Goal: Task Accomplishment & Management: Use online tool/utility

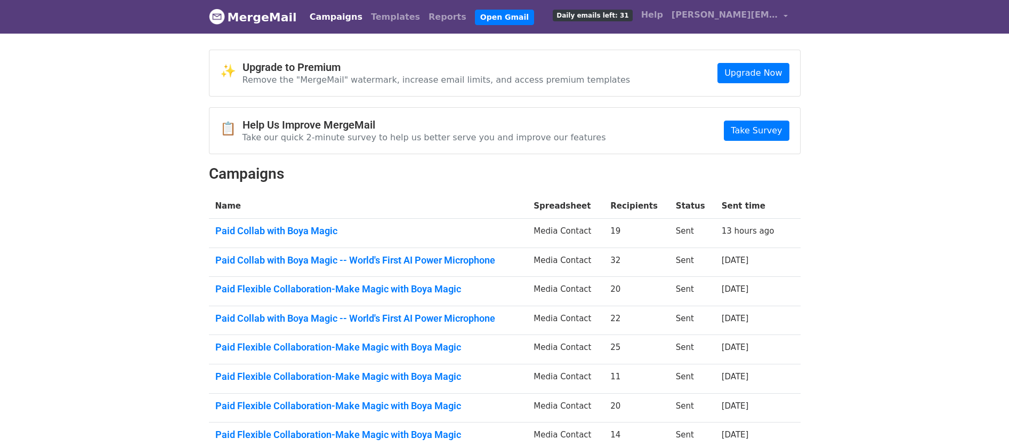
click at [320, 232] on link "Paid Collab with Boya Magic" at bounding box center [368, 231] width 306 height 12
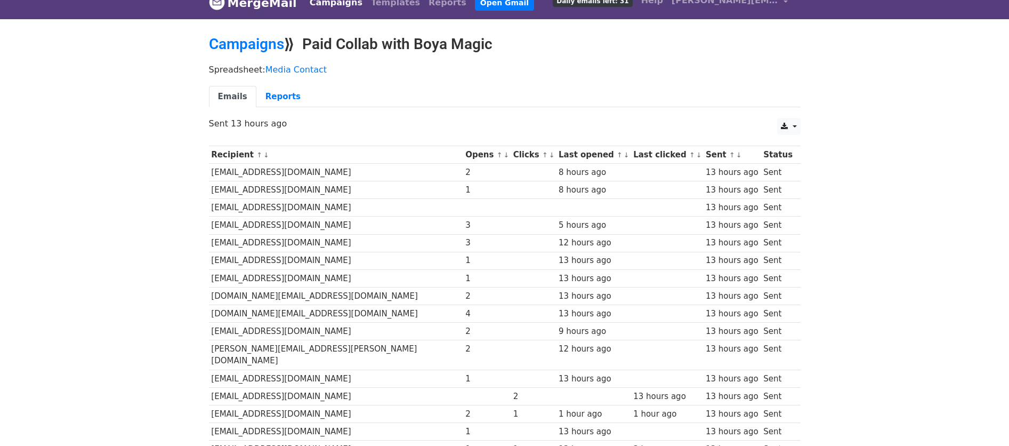
scroll to position [22, 0]
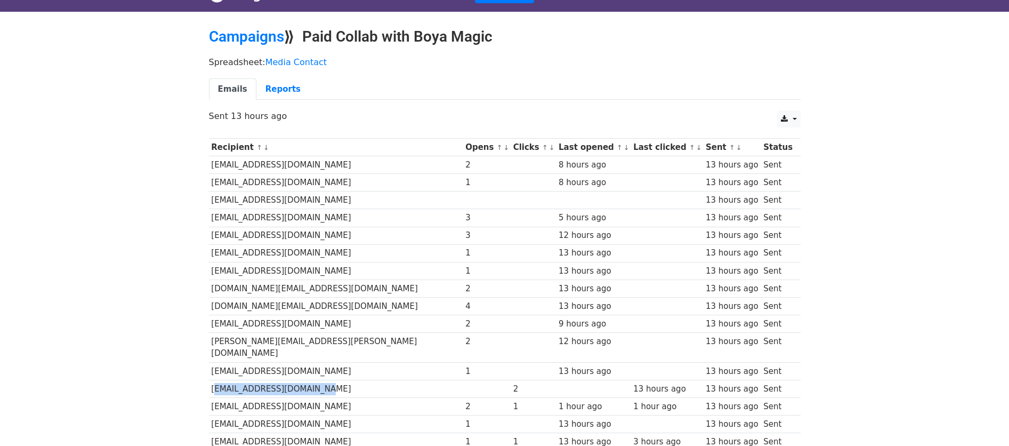
drag, startPoint x: 310, startPoint y: 375, endPoint x: 210, endPoint y: 378, distance: 100.2
click at [210, 379] on td "[EMAIL_ADDRESS][DOMAIN_NAME]" at bounding box center [336, 388] width 254 height 18
copy td "[EMAIL_ADDRESS][DOMAIN_NAME]"
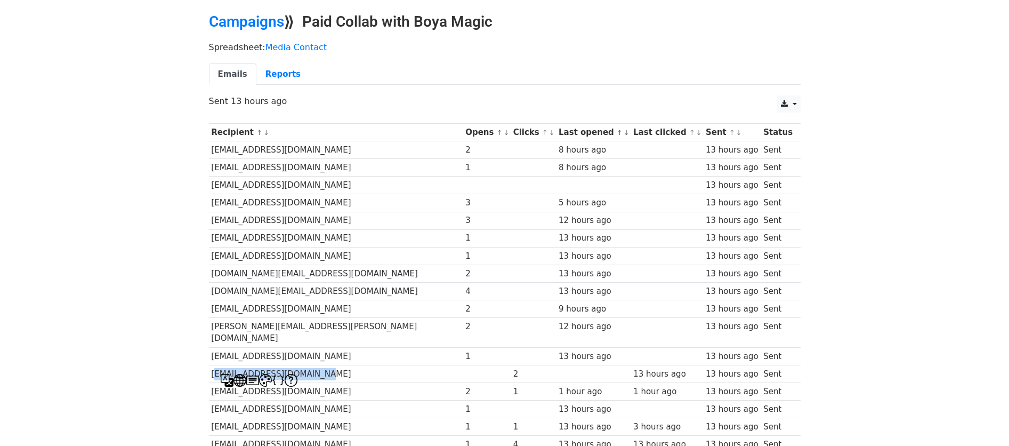
scroll to position [45, 0]
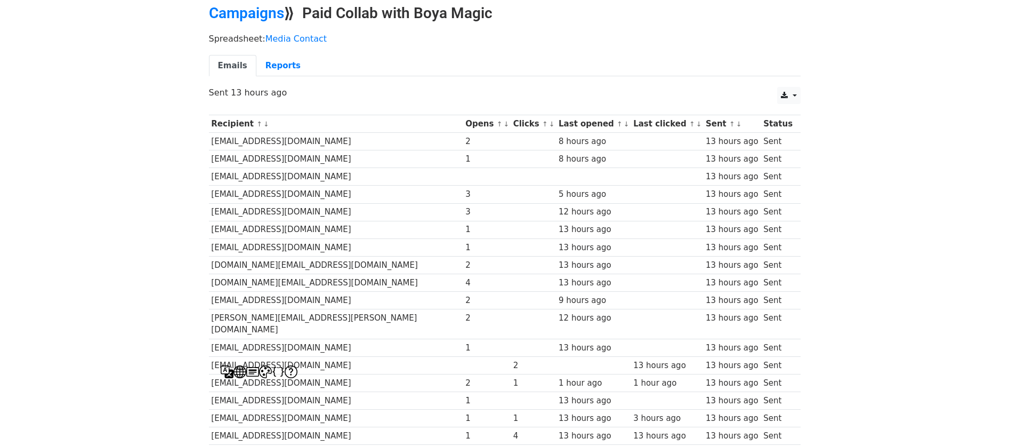
click at [366, 376] on td "[EMAIL_ADDRESS][DOMAIN_NAME]" at bounding box center [336, 383] width 254 height 18
drag, startPoint x: 307, startPoint y: 370, endPoint x: 209, endPoint y: 371, distance: 97.5
click at [209, 374] on td "[EMAIL_ADDRESS][DOMAIN_NAME]" at bounding box center [336, 383] width 254 height 18
copy td "[EMAIL_ADDRESS][DOMAIN_NAME]"
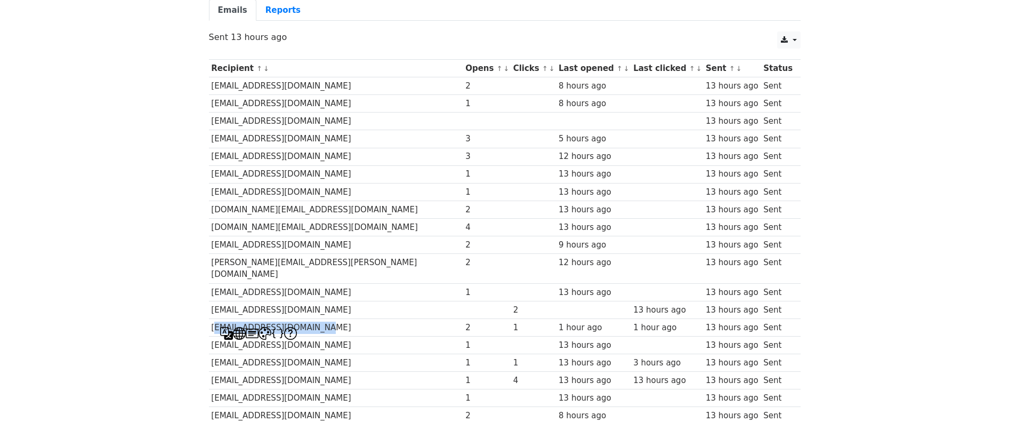
scroll to position [143, 0]
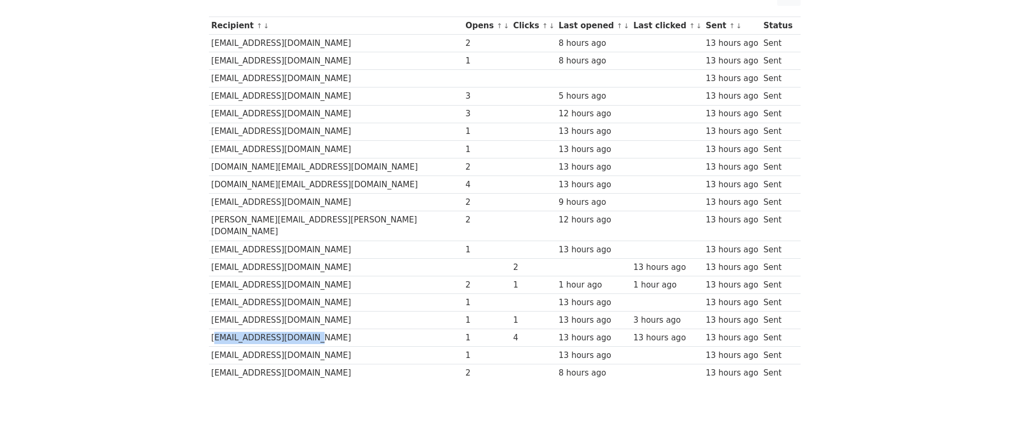
drag, startPoint x: 317, startPoint y: 328, endPoint x: 210, endPoint y: 328, distance: 106.6
click at [210, 329] on td "[EMAIL_ADDRESS][DOMAIN_NAME]" at bounding box center [336, 338] width 254 height 18
copy td "[EMAIL_ADDRESS][DOMAIN_NAME]"
click at [367, 346] on td "[EMAIL_ADDRESS][DOMAIN_NAME]" at bounding box center [336, 355] width 254 height 18
drag, startPoint x: 306, startPoint y: 276, endPoint x: 213, endPoint y: 274, distance: 92.7
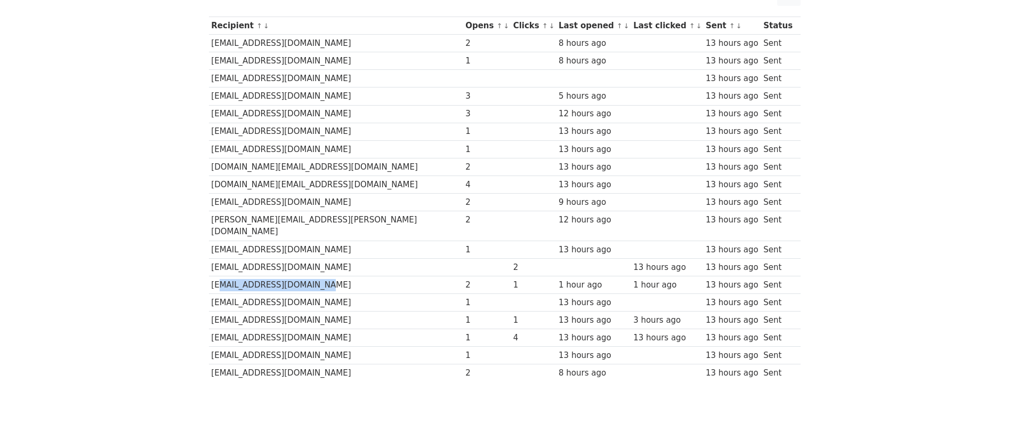
click at [213, 276] on td "[EMAIL_ADDRESS][DOMAIN_NAME]" at bounding box center [336, 285] width 254 height 18
click at [358, 311] on td "[EMAIL_ADDRESS][DOMAIN_NAME]" at bounding box center [336, 320] width 254 height 18
drag, startPoint x: 317, startPoint y: 308, endPoint x: 209, endPoint y: 306, distance: 107.7
click at [209, 311] on td "[EMAIL_ADDRESS][DOMAIN_NAME]" at bounding box center [336, 320] width 254 height 18
copy td "[EMAIL_ADDRESS][DOMAIN_NAME]"
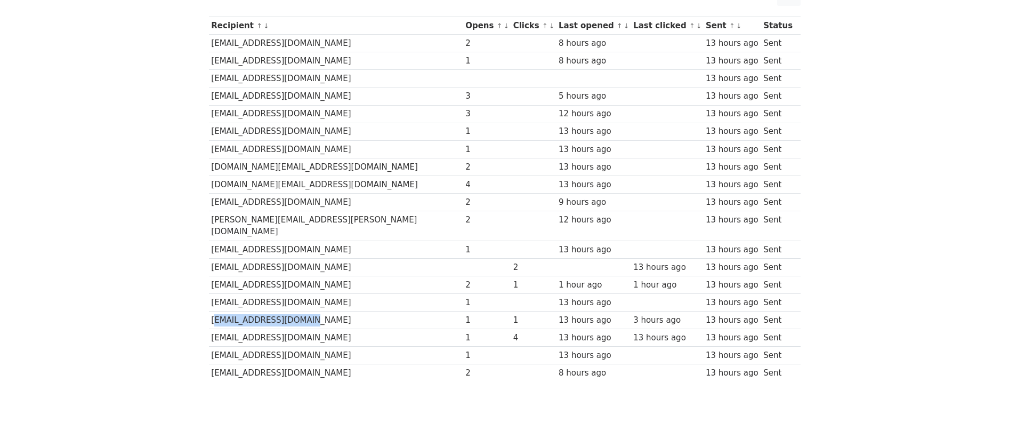
drag, startPoint x: 361, startPoint y: 58, endPoint x: 213, endPoint y: 56, distance: 148.2
click at [213, 56] on td "[EMAIL_ADDRESS][DOMAIN_NAME]" at bounding box center [336, 61] width 254 height 18
copy td "[EMAIL_ADDRESS][DOMAIN_NAME]"
click at [323, 87] on td "[EMAIL_ADDRESS][DOMAIN_NAME]" at bounding box center [336, 96] width 254 height 18
drag, startPoint x: 327, startPoint y: 80, endPoint x: 213, endPoint y: 80, distance: 114.6
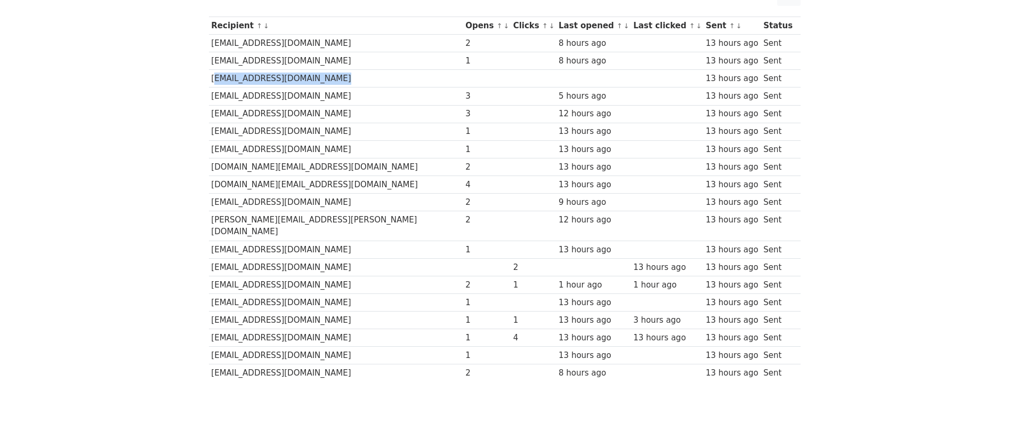
click at [213, 80] on td "[EMAIL_ADDRESS][DOMAIN_NAME]" at bounding box center [336, 79] width 254 height 18
copy td "[EMAIL_ADDRESS][DOMAIN_NAME]"
click at [339, 125] on td "[EMAIL_ADDRESS][DOMAIN_NAME]" at bounding box center [336, 132] width 254 height 18
drag, startPoint x: 321, startPoint y: 96, endPoint x: 209, endPoint y: 95, distance: 111.9
click at [209, 95] on td "[EMAIL_ADDRESS][DOMAIN_NAME]" at bounding box center [336, 96] width 254 height 18
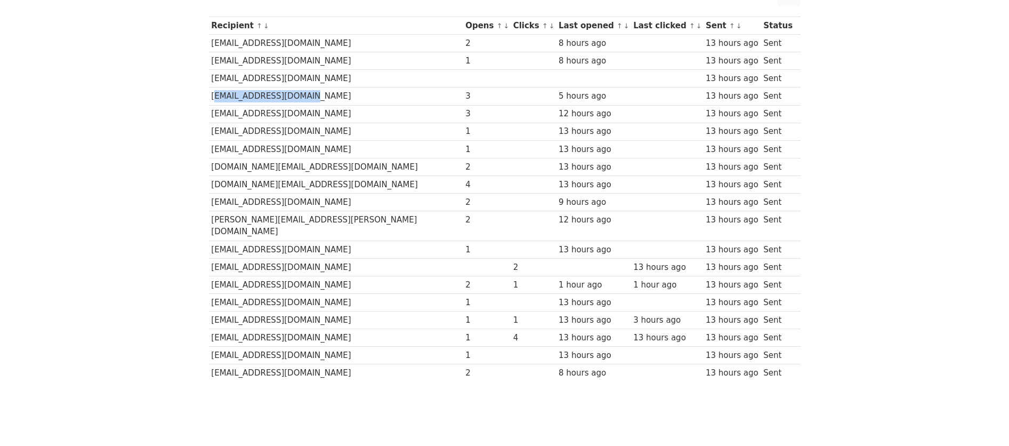
copy td "[EMAIL_ADDRESS][DOMAIN_NAME]"
click at [334, 71] on td "[EMAIL_ADDRESS][DOMAIN_NAME]" at bounding box center [336, 79] width 254 height 18
drag, startPoint x: 330, startPoint y: 114, endPoint x: 211, endPoint y: 115, distance: 119.9
click at [211, 115] on td "[EMAIL_ADDRESS][DOMAIN_NAME]" at bounding box center [336, 114] width 254 height 18
copy td "[EMAIL_ADDRESS][DOMAIN_NAME]"
